Goal: Find specific page/section: Find specific page/section

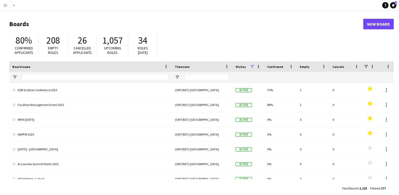
click at [4, 9] on button "Menu" at bounding box center [5, 5] width 11 height 11
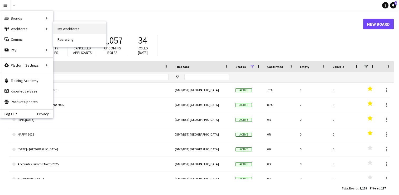
click at [66, 28] on link "My Workforce" at bounding box center [79, 28] width 53 height 11
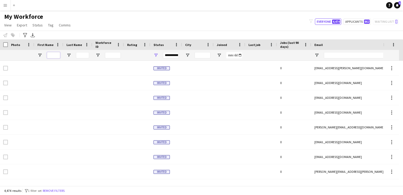
click at [51, 55] on input "First Name Filter Input" at bounding box center [53, 55] width 13 height 6
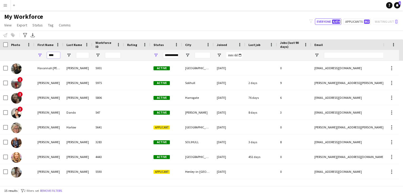
type input "****"
click at [84, 54] on input "Last Name Filter Input" at bounding box center [82, 55] width 13 height 6
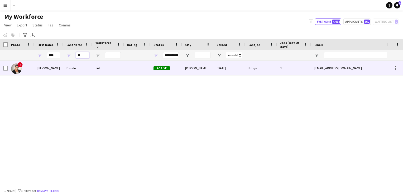
type input "**"
click at [90, 68] on div "Dando" at bounding box center [77, 68] width 29 height 15
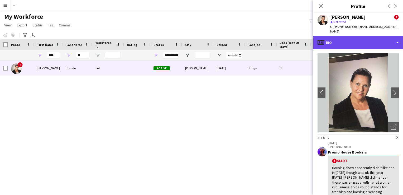
click at [364, 41] on div "profile Bio" at bounding box center [358, 42] width 90 height 13
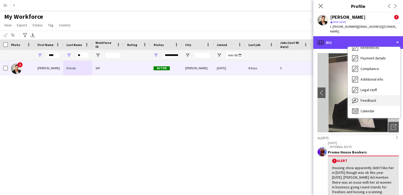
scroll to position [60, 0]
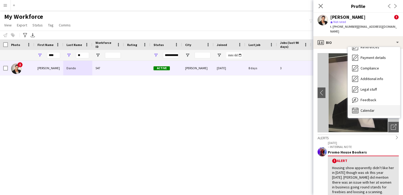
click at [374, 110] on div "Calendar Calendar" at bounding box center [374, 110] width 52 height 11
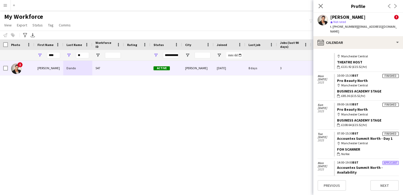
scroll to position [0, 0]
